Goal: Information Seeking & Learning: Find specific fact

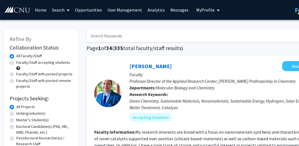
click at [43, 9] on link "Home" at bounding box center [40, 9] width 17 height 19
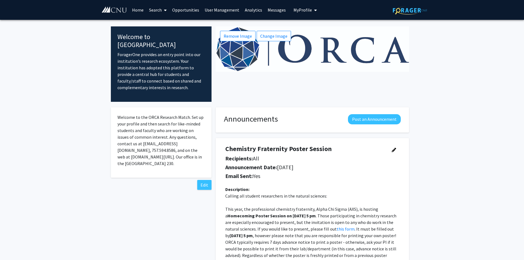
click at [154, 9] on link "Search" at bounding box center [157, 9] width 23 height 19
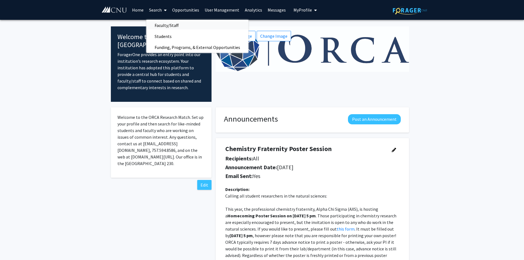
click at [154, 24] on span "Faculty/Staff" at bounding box center [166, 25] width 40 height 11
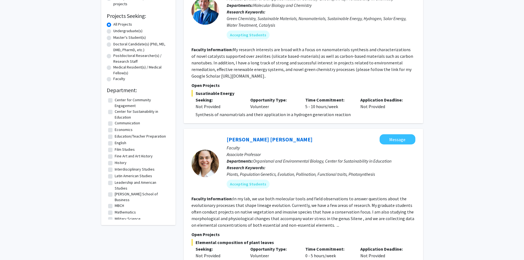
scroll to position [110, 0]
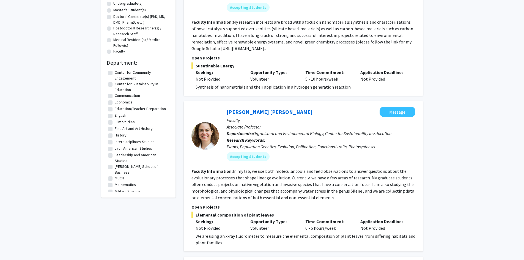
click at [115, 135] on label "History" at bounding box center [121, 135] width 12 height 6
click at [115, 135] on input "History" at bounding box center [117, 134] width 4 height 4
checkbox input "true"
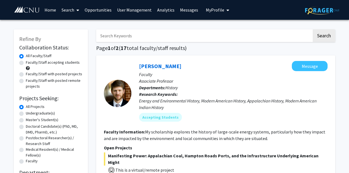
click at [123, 34] on input "Search Keywords" at bounding box center [204, 35] width 216 height 13
type input "[MEDICAL_DATA]"
click at [299, 29] on button "Search" at bounding box center [324, 35] width 23 height 13
checkbox input "false"
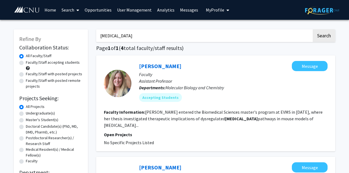
drag, startPoint x: 120, startPoint y: 34, endPoint x: 81, endPoint y: 37, distance: 39.5
click at [74, 11] on link "Search" at bounding box center [70, 9] width 23 height 19
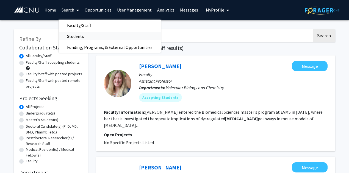
click at [79, 35] on span "Students" at bounding box center [76, 36] width 34 height 11
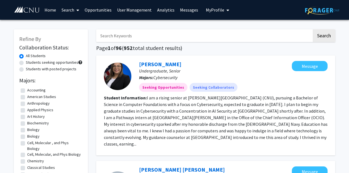
click at [156, 37] on input "Search Keywords" at bounding box center [204, 35] width 216 height 13
type input "[PERSON_NAME]"
click at [299, 29] on button "Search" at bounding box center [324, 35] width 23 height 13
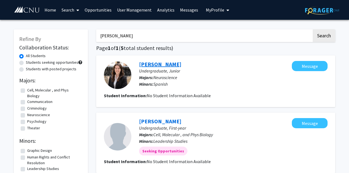
click at [153, 65] on link "[PERSON_NAME]" at bounding box center [160, 64] width 42 height 7
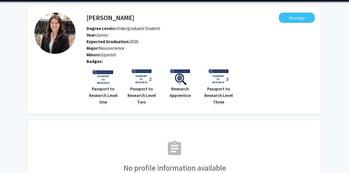
scroll to position [18, 0]
